Goal: Navigation & Orientation: Find specific page/section

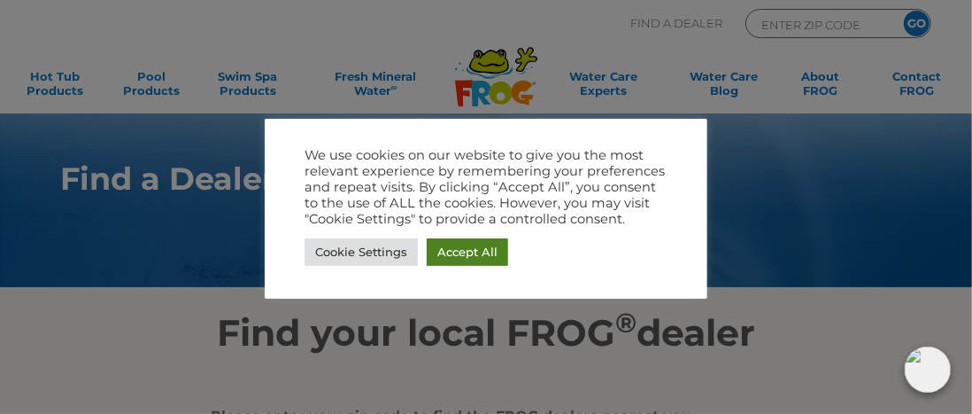
click at [460, 251] on link "Accept All" at bounding box center [467, 251] width 81 height 27
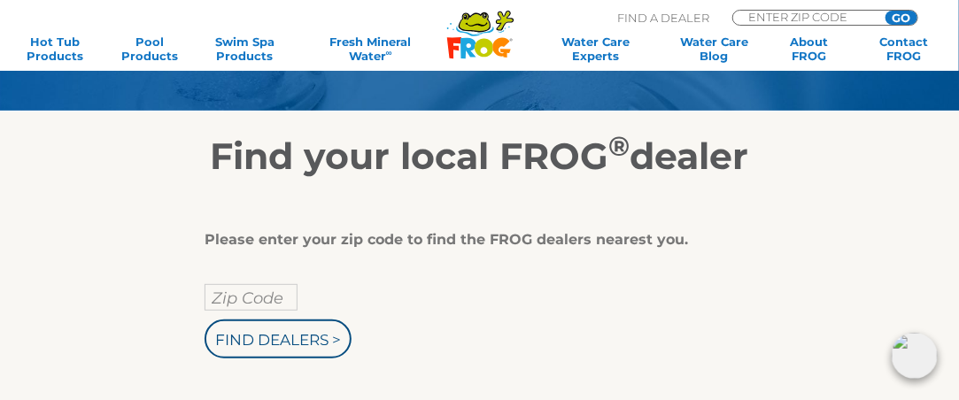
scroll to position [177, 0]
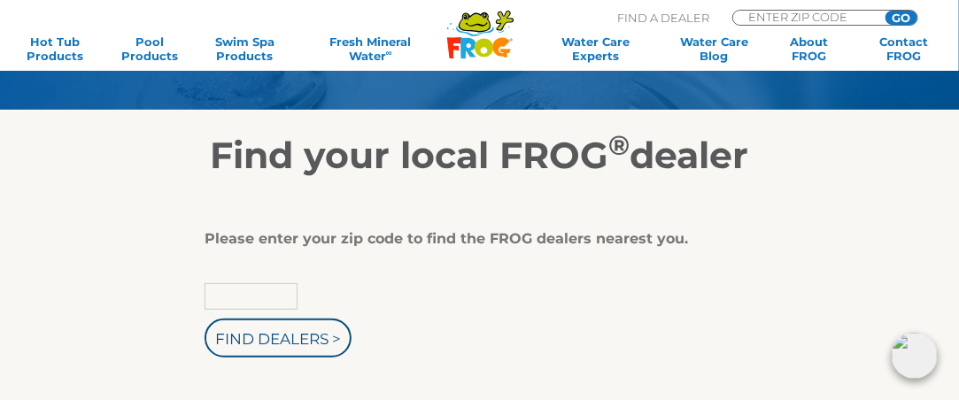
click at [287, 294] on input "text" at bounding box center [251, 296] width 93 height 27
type input "29576"
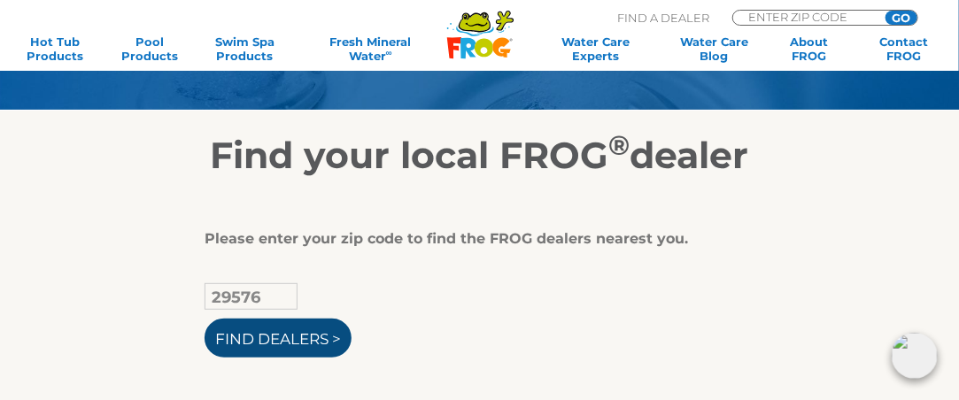
click at [272, 343] on input "Find Dealers >" at bounding box center [278, 338] width 147 height 39
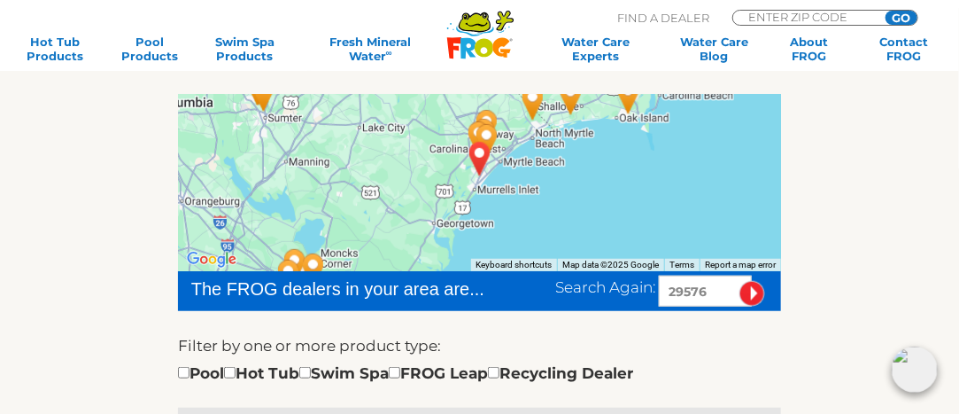
scroll to position [283, 0]
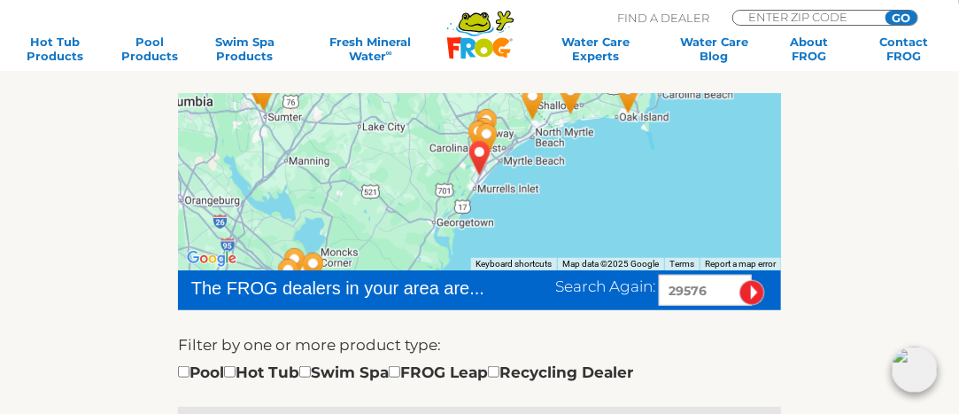
click at [483, 154] on img "GARDEN CITY, SC 29576" at bounding box center [480, 158] width 41 height 48
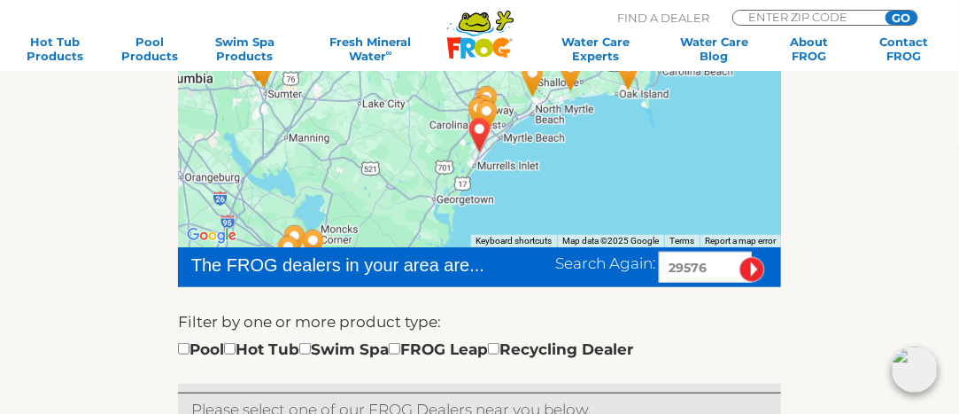
scroll to position [248, 0]
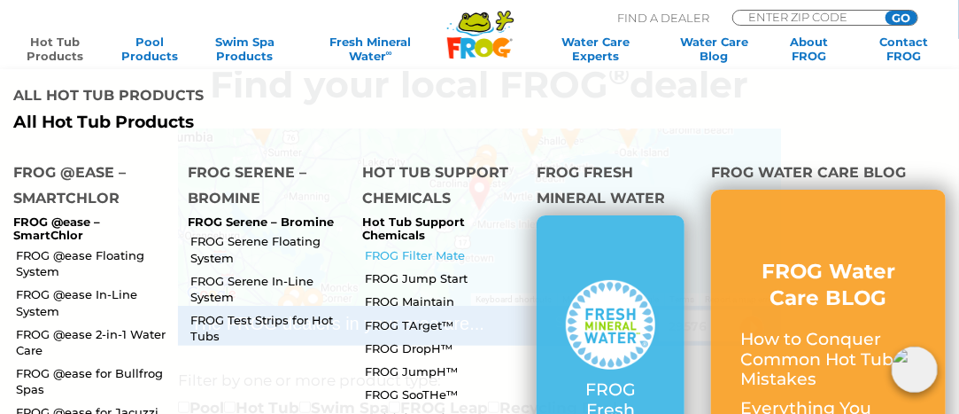
click at [412, 247] on link "FROG Filter Mate" at bounding box center [444, 255] width 159 height 16
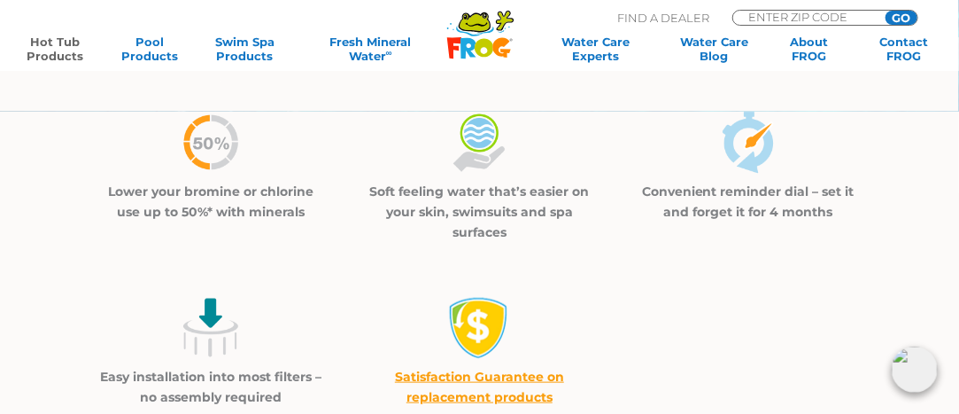
scroll to position [496, 0]
